Goal: Check status

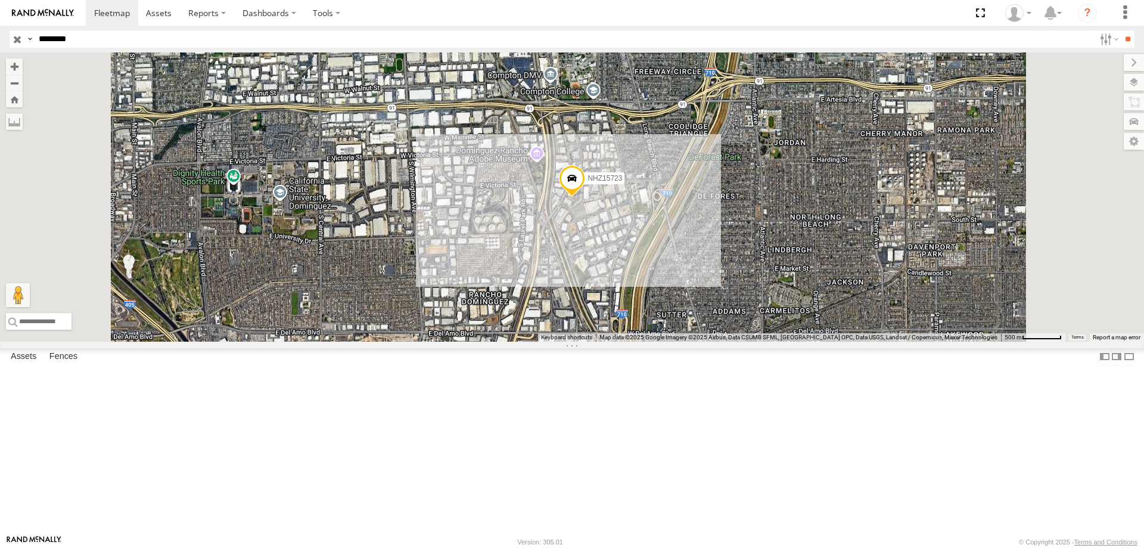
type input "********"
click at [1121, 30] on input "**" at bounding box center [1128, 38] width 14 height 17
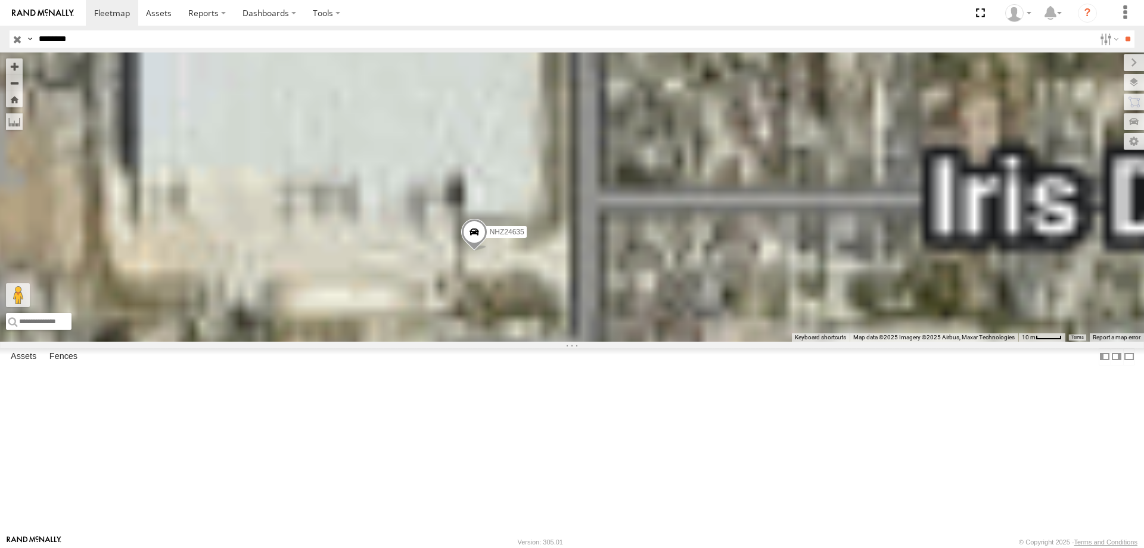
click at [715, 342] on div "NHZ24635" at bounding box center [572, 196] width 1144 height 289
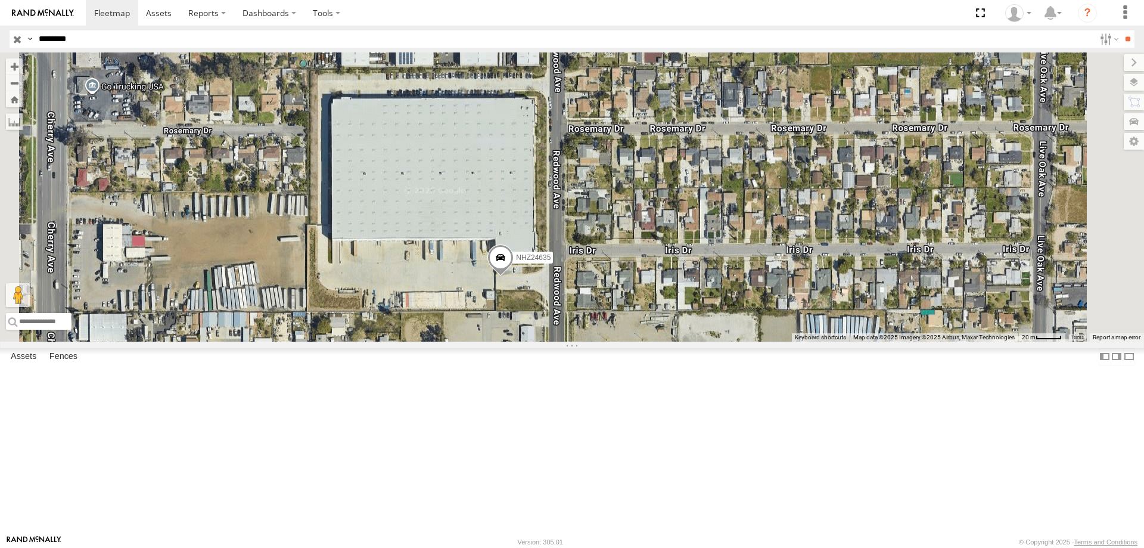
click at [551, 262] on span "NHZ24635" at bounding box center [533, 257] width 35 height 8
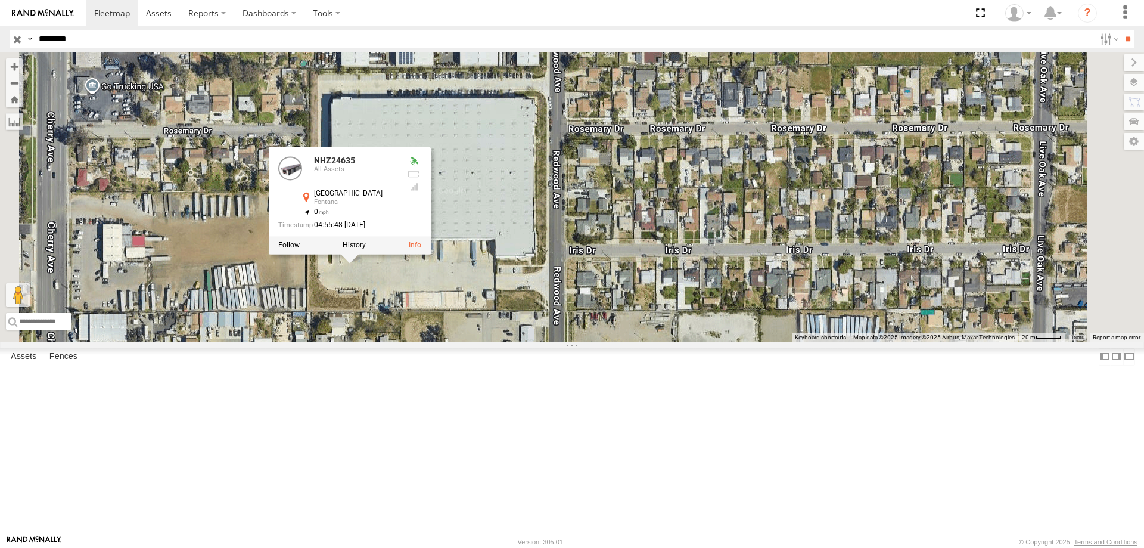
click at [694, 291] on div "NHZ24635 NHZ24635 All Assets [GEOGRAPHIC_DATA] 34.07235 , -117.48619 0 04:55:48…" at bounding box center [572, 196] width 1144 height 289
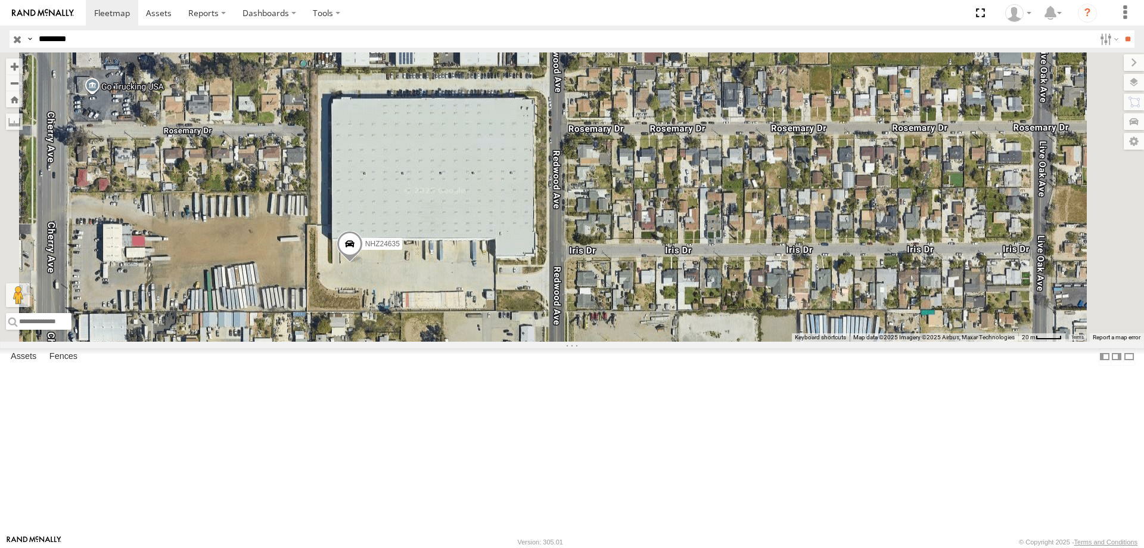
click at [400, 248] on span "NHZ24635" at bounding box center [382, 244] width 35 height 8
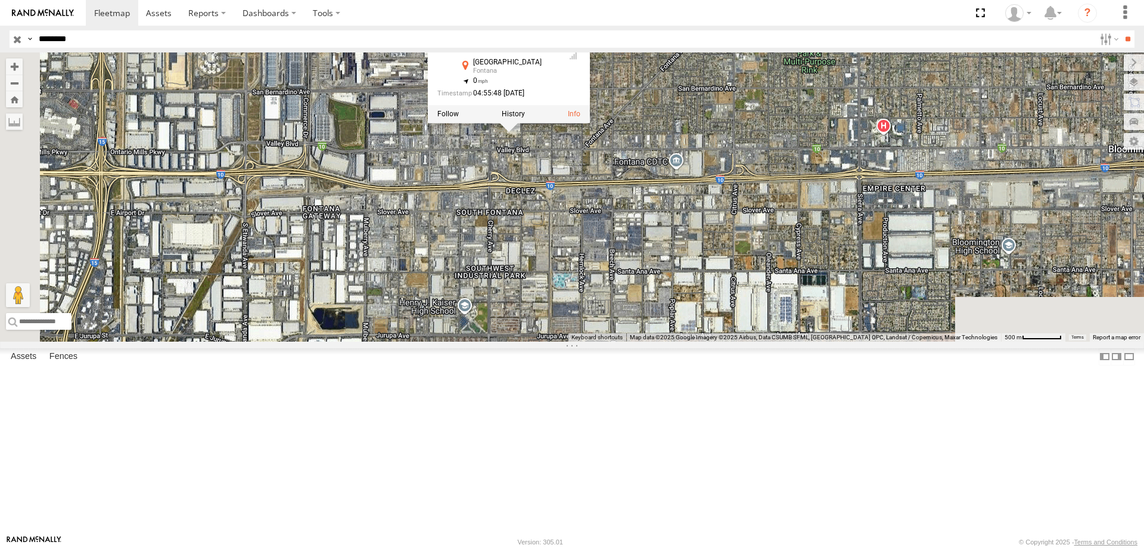
drag, startPoint x: 572, startPoint y: 509, endPoint x: 692, endPoint y: 263, distance: 273.5
click at [692, 263] on div "NHZ24635 NHZ24635 All Assets [GEOGRAPHIC_DATA] 34.07235 , -117.48619 0 04:55:48…" at bounding box center [572, 196] width 1144 height 289
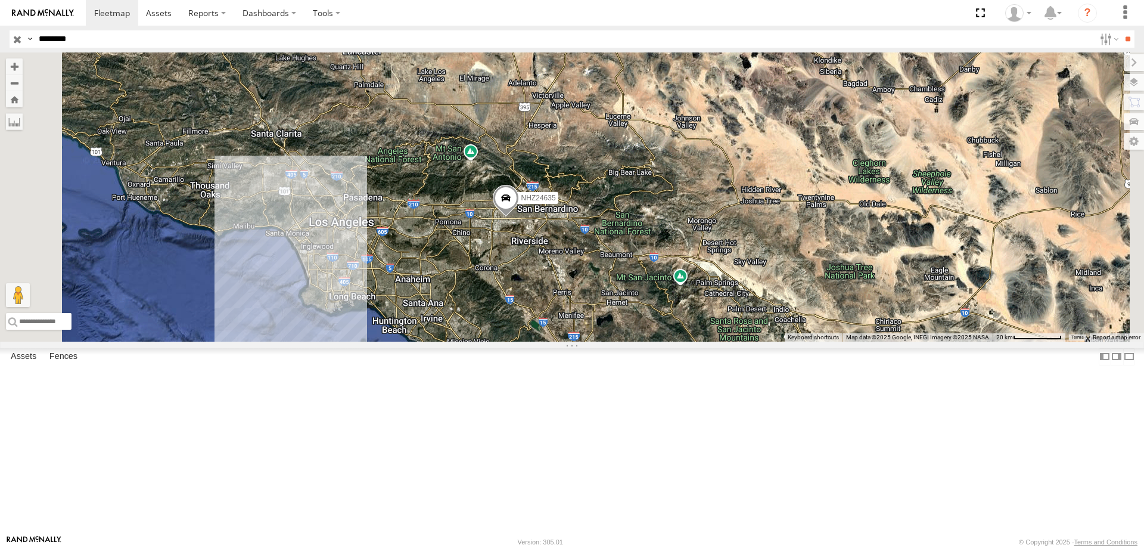
drag, startPoint x: 588, startPoint y: 415, endPoint x: 630, endPoint y: 357, distance: 71.6
click at [630, 342] on div "NHZ24635" at bounding box center [572, 196] width 1144 height 289
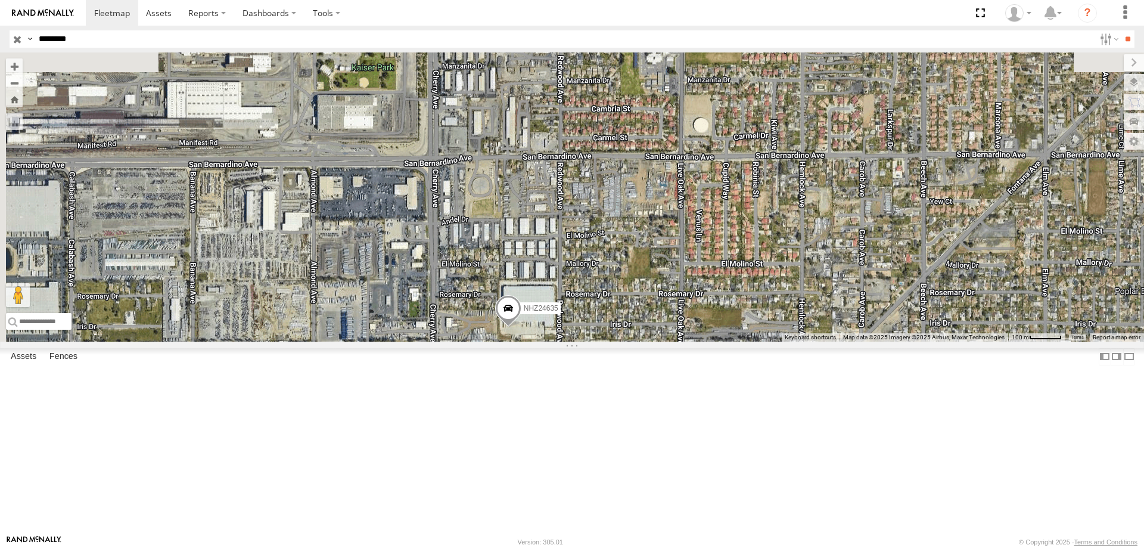
drag, startPoint x: 491, startPoint y: 187, endPoint x: 822, endPoint y: 559, distance: 498.2
click at [822, 547] on html at bounding box center [572, 274] width 1144 height 548
click at [558, 312] on span "NHZ24635" at bounding box center [541, 308] width 35 height 8
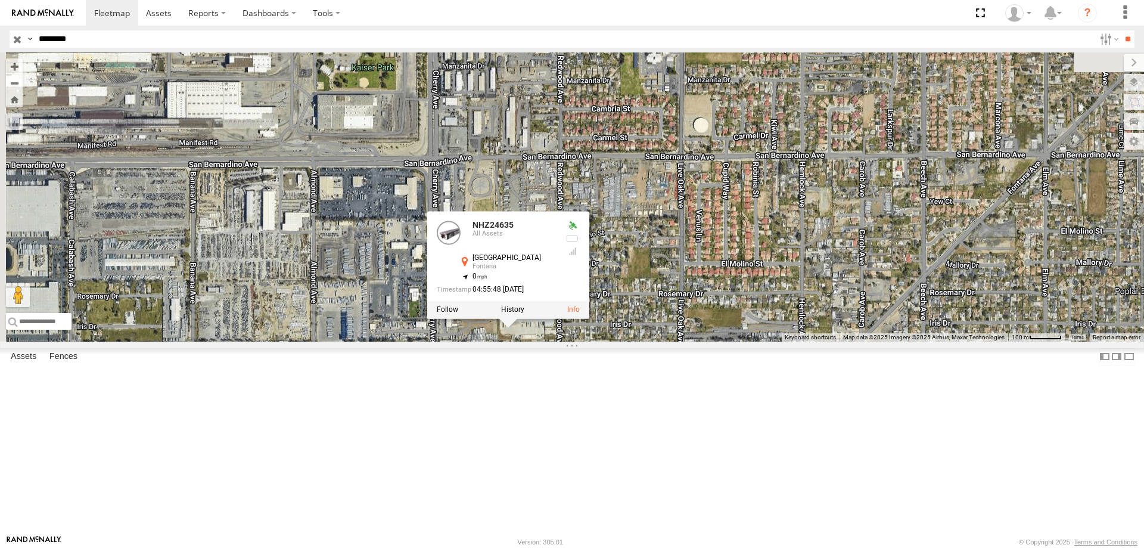
click at [735, 342] on div "NHZ24635 NHZ24635 All Assets [GEOGRAPHIC_DATA] 34.07235 , -117.48619 0 04:55:48…" at bounding box center [572, 196] width 1144 height 289
